Goal: Task Accomplishment & Management: Complete application form

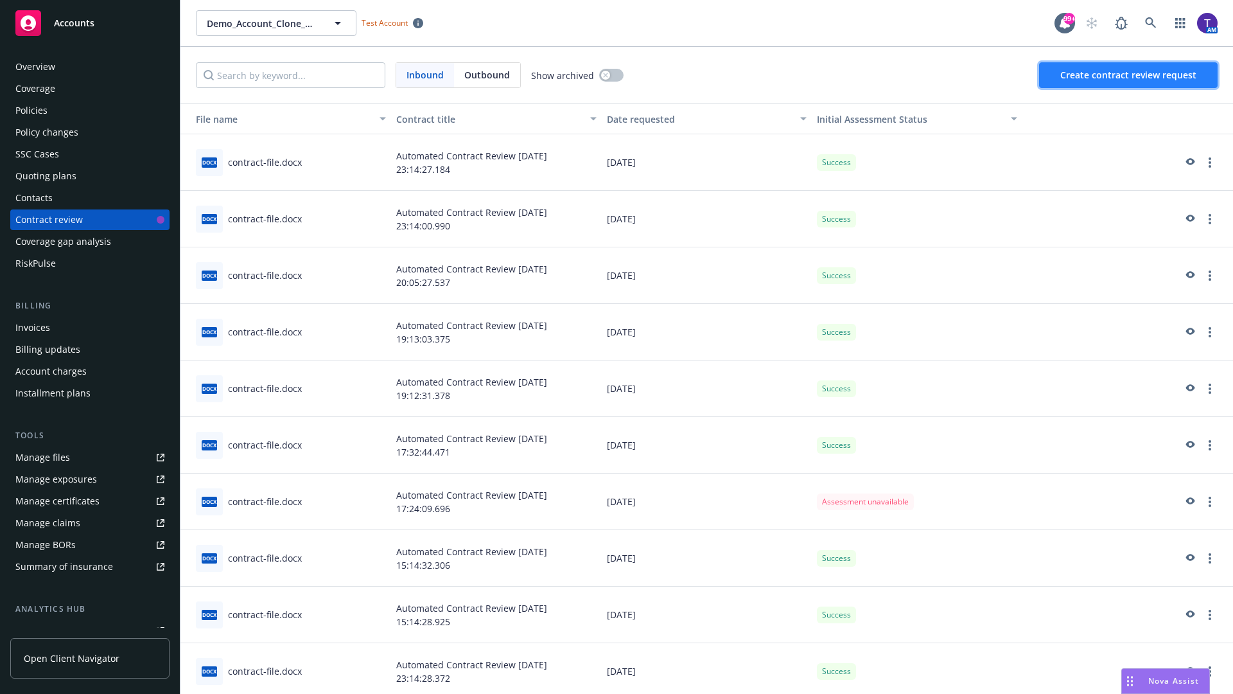
click at [1129, 75] on span "Create contract review request" at bounding box center [1129, 75] width 136 height 12
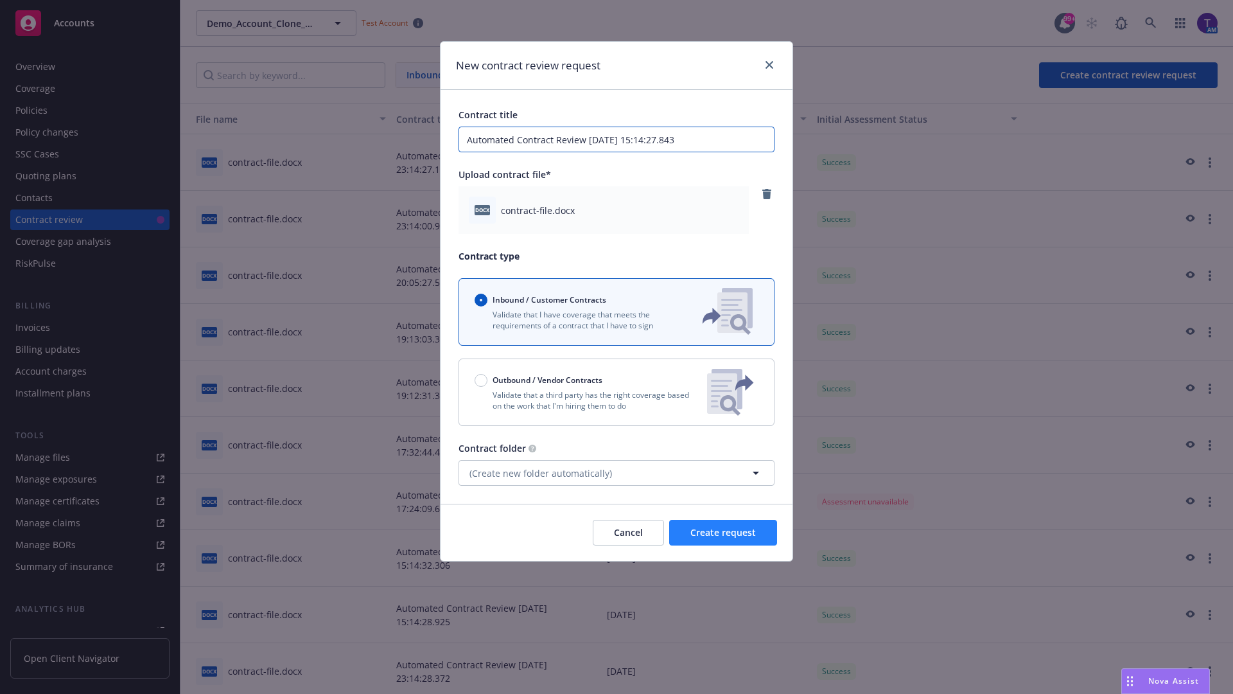
type input "Automated Contract Review 08-15-2025 15:14:27.843"
click at [723, 533] on span "Create request" at bounding box center [724, 532] width 66 height 12
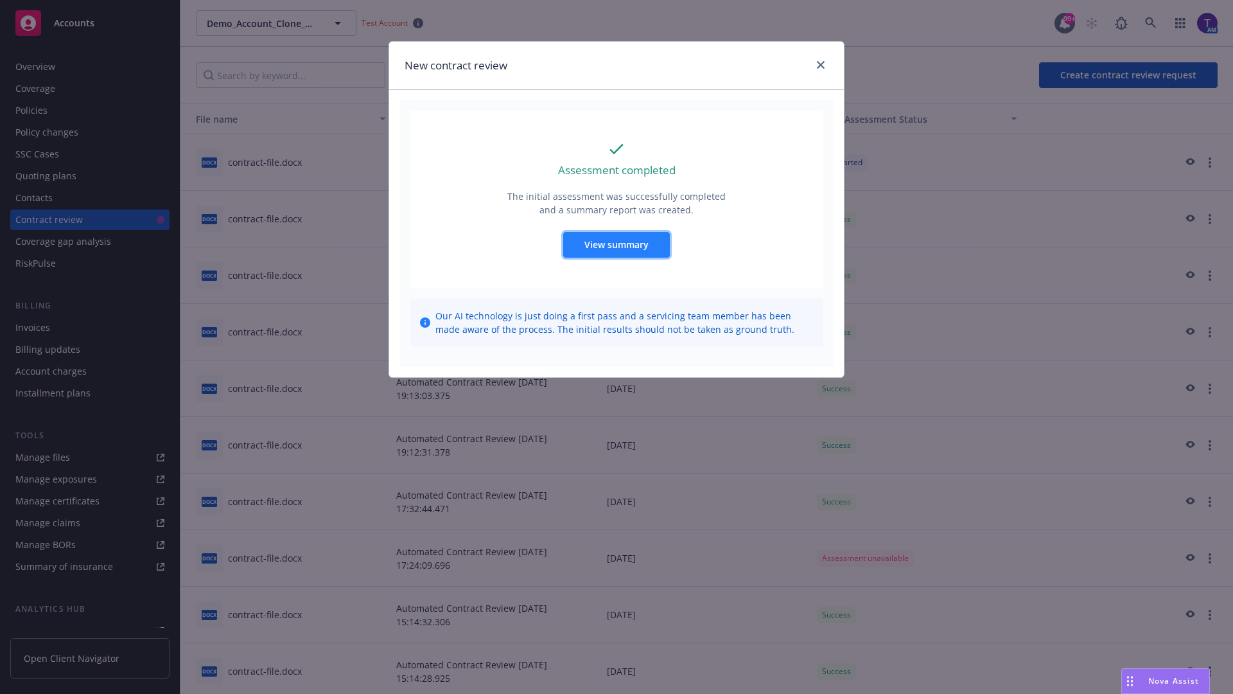
click at [616, 244] on span "View summary" at bounding box center [617, 244] width 64 height 12
